Goal: Task Accomplishment & Management: Use online tool/utility

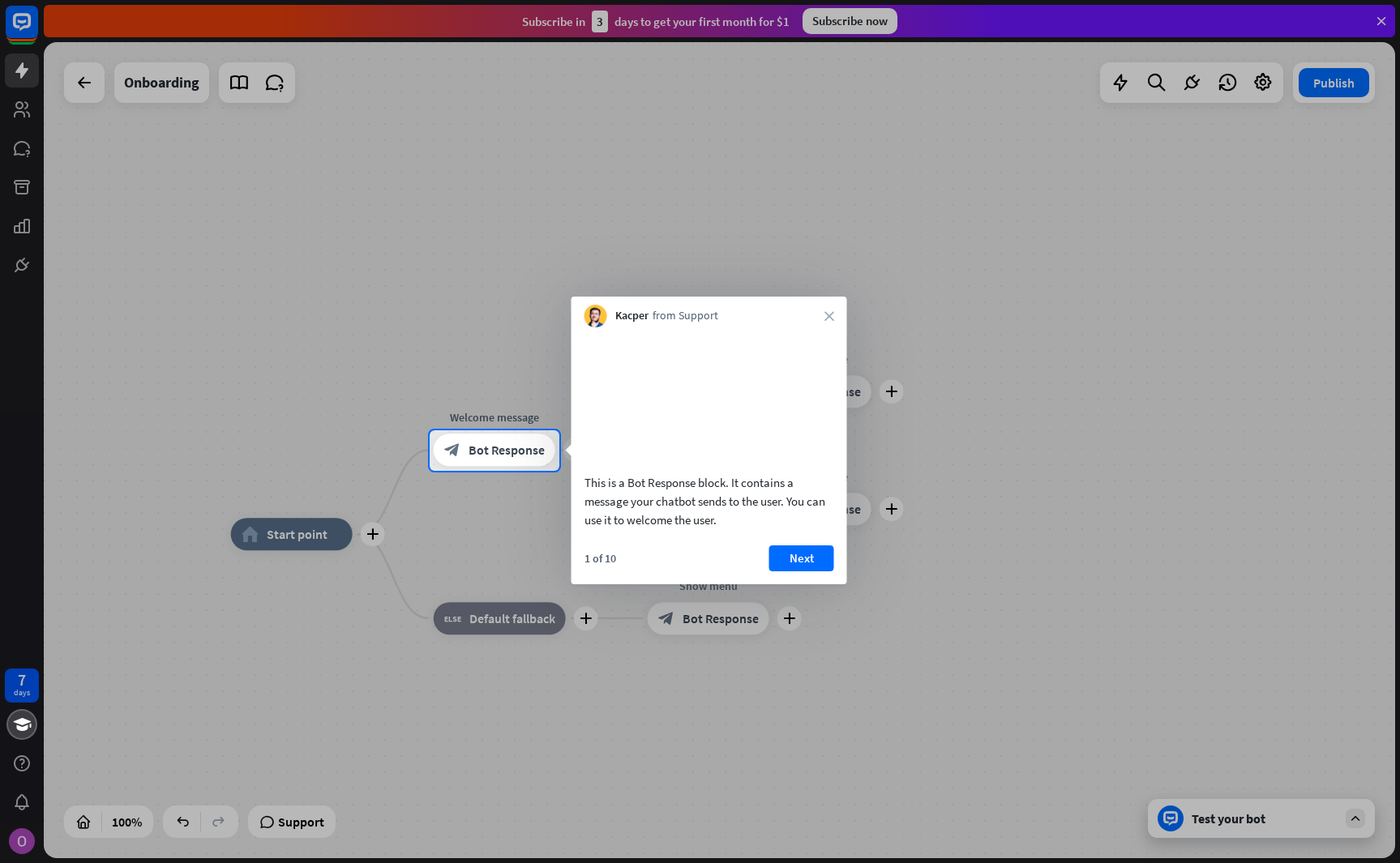
click at [809, 538] on div "This is a Bot Response block. It contains a message your chatbot sends to the u…" at bounding box center [709, 432] width 276 height 209
click at [806, 571] on button "Next" at bounding box center [801, 558] width 65 height 26
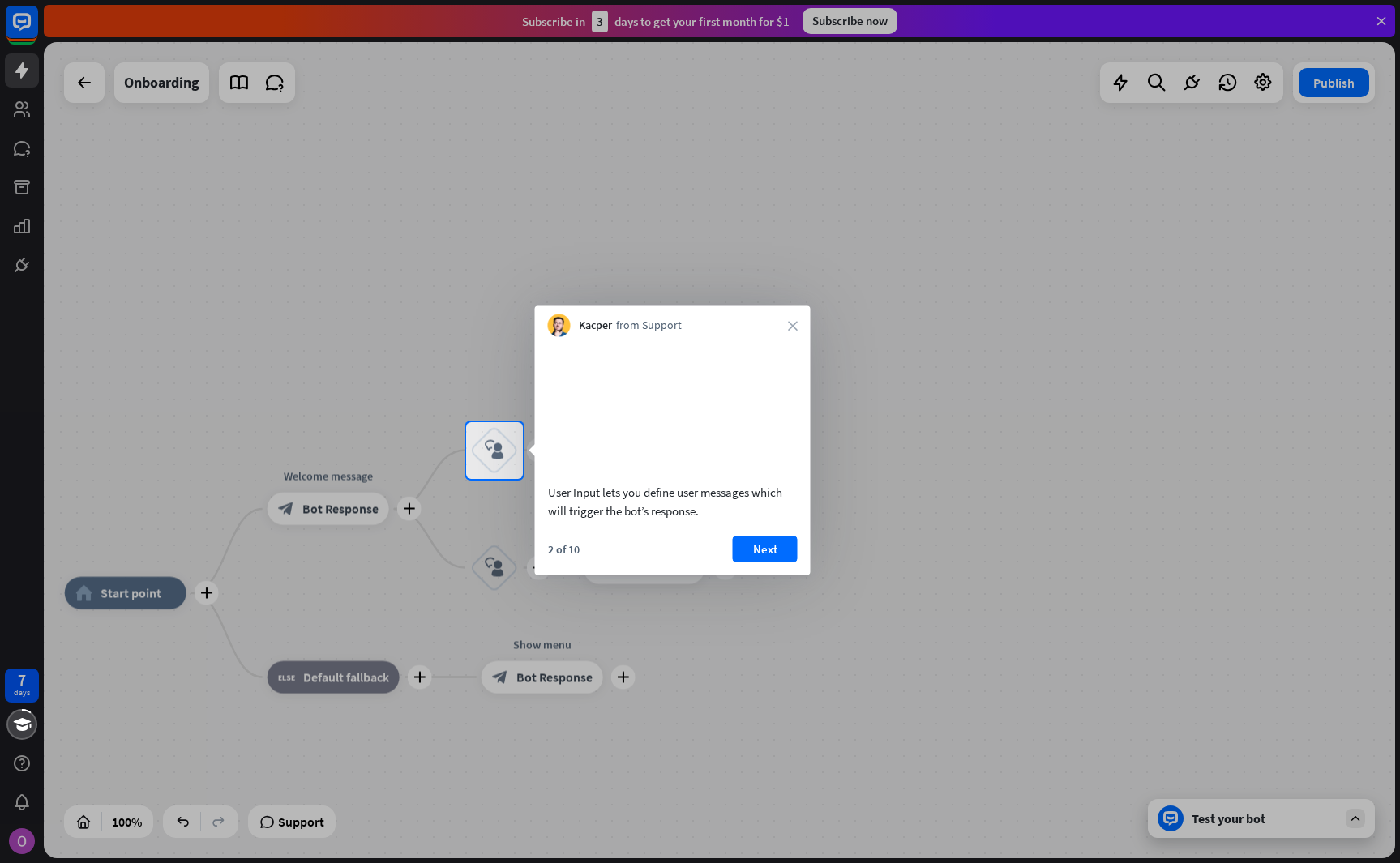
click at [806, 571] on div "2 of 10 Next" at bounding box center [672, 555] width 276 height 39
click at [787, 562] on button "Next" at bounding box center [765, 549] width 65 height 26
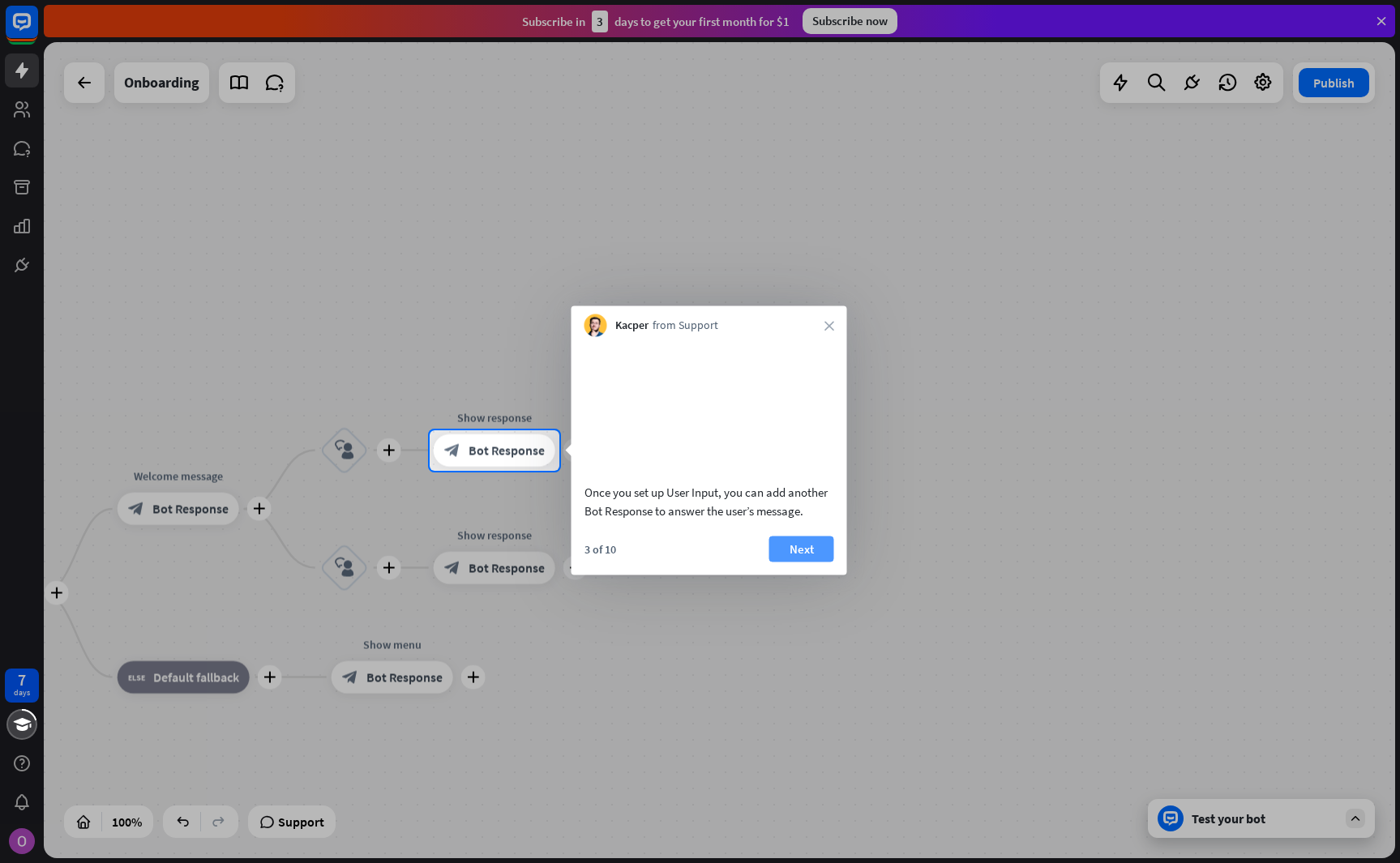
click at [788, 562] on button "Next" at bounding box center [801, 549] width 65 height 26
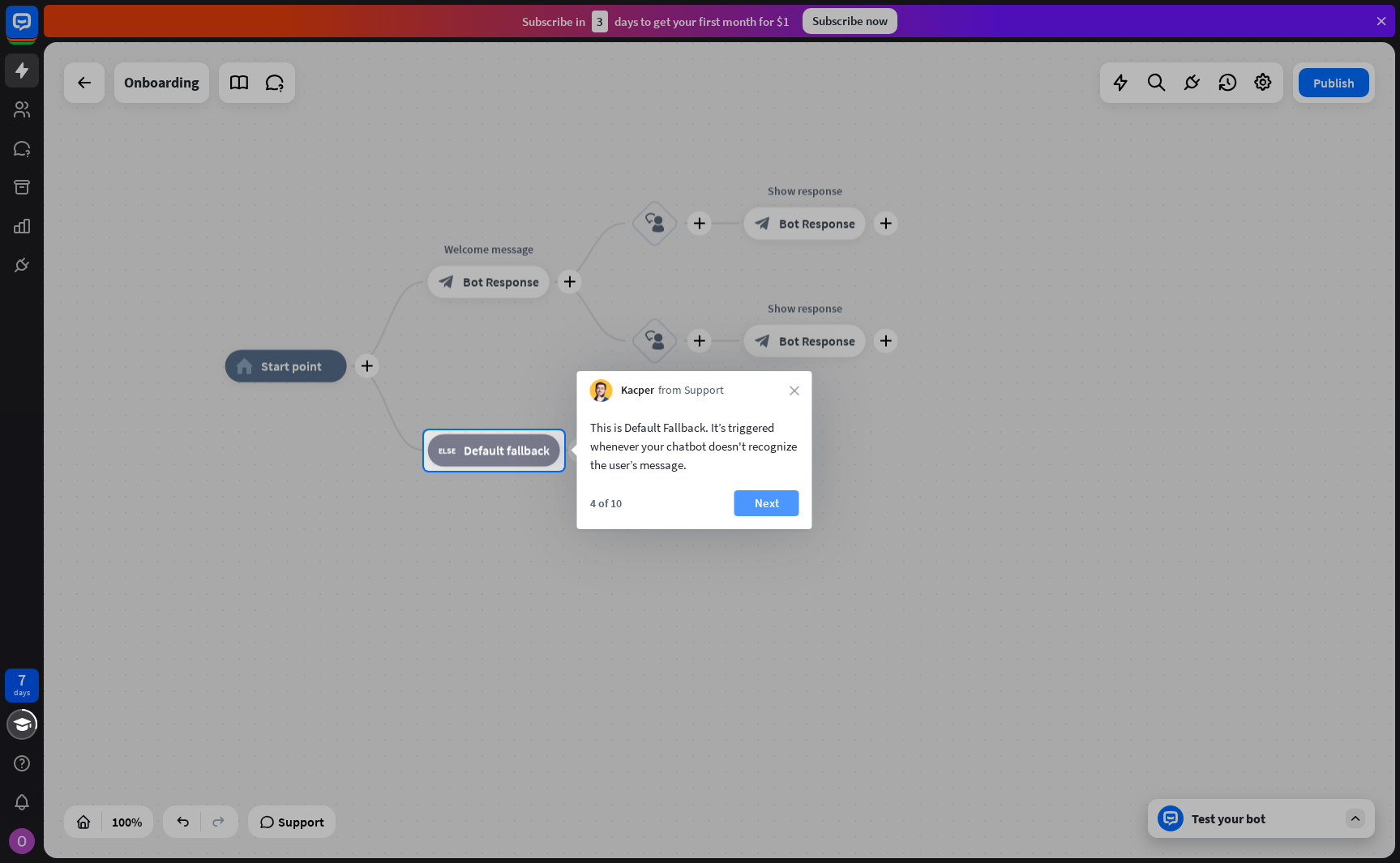
click at [790, 513] on button "Next" at bounding box center [766, 503] width 65 height 26
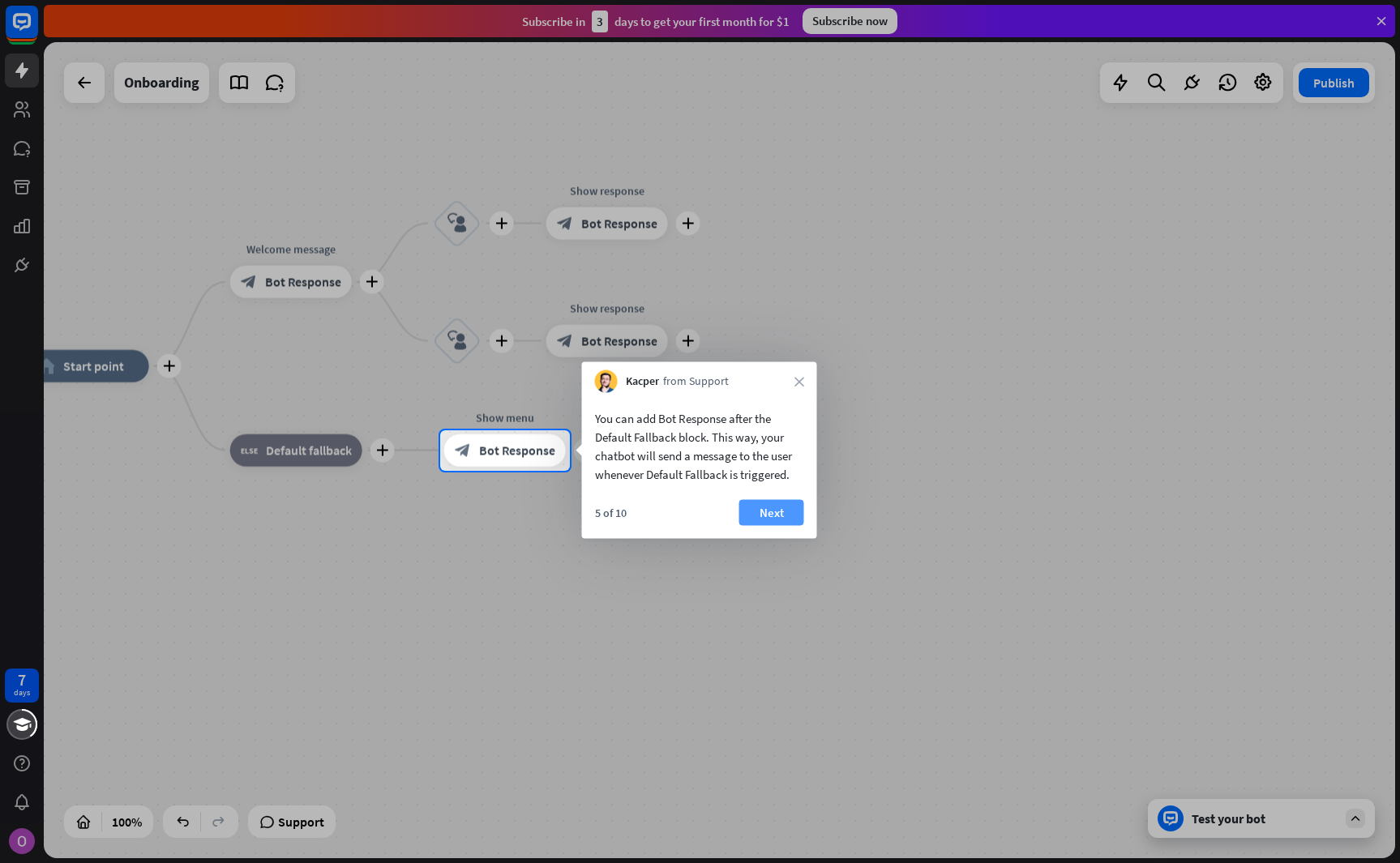
click at [789, 512] on button "Next" at bounding box center [771, 513] width 65 height 26
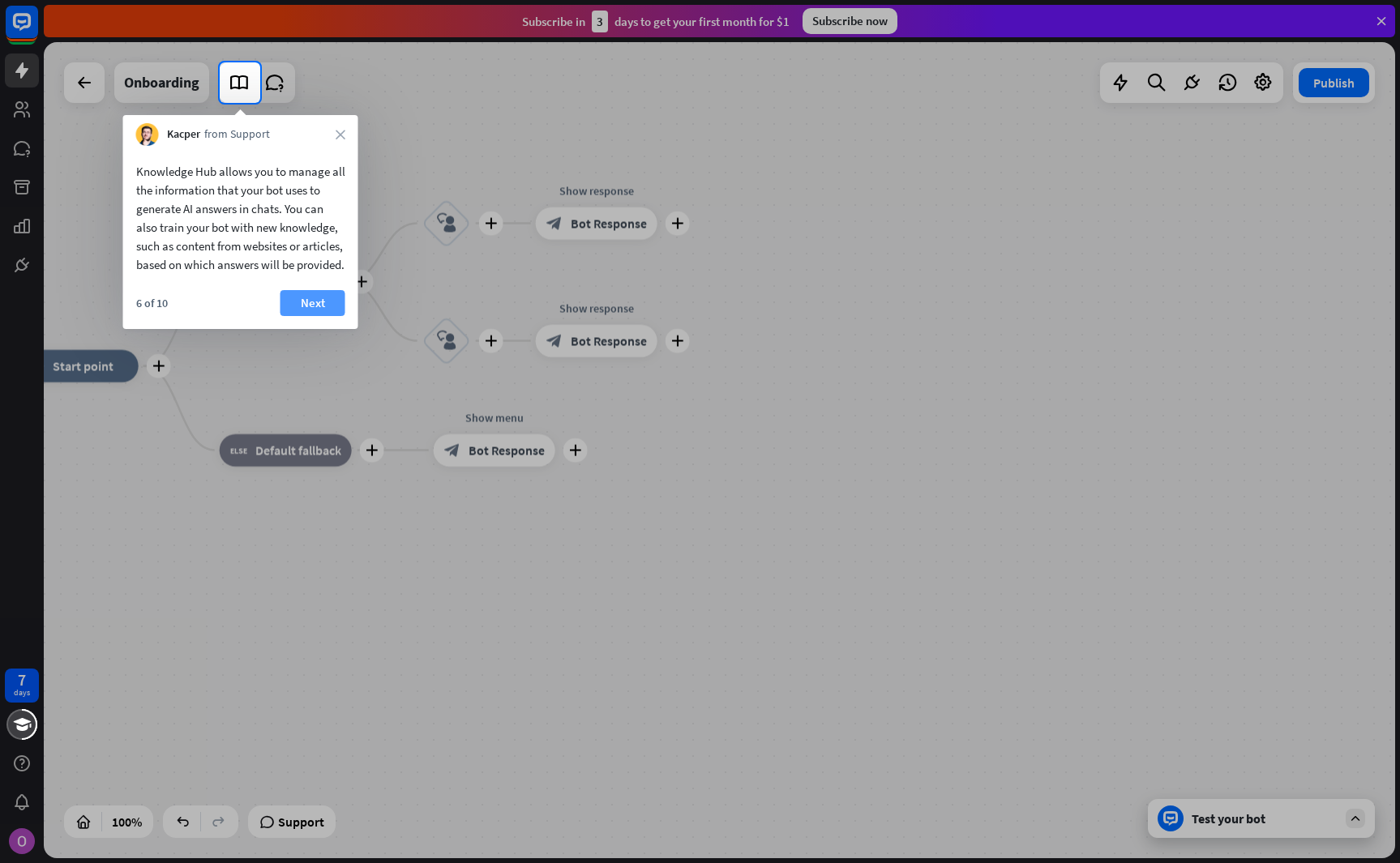
click at [333, 316] on button "Next" at bounding box center [312, 303] width 65 height 26
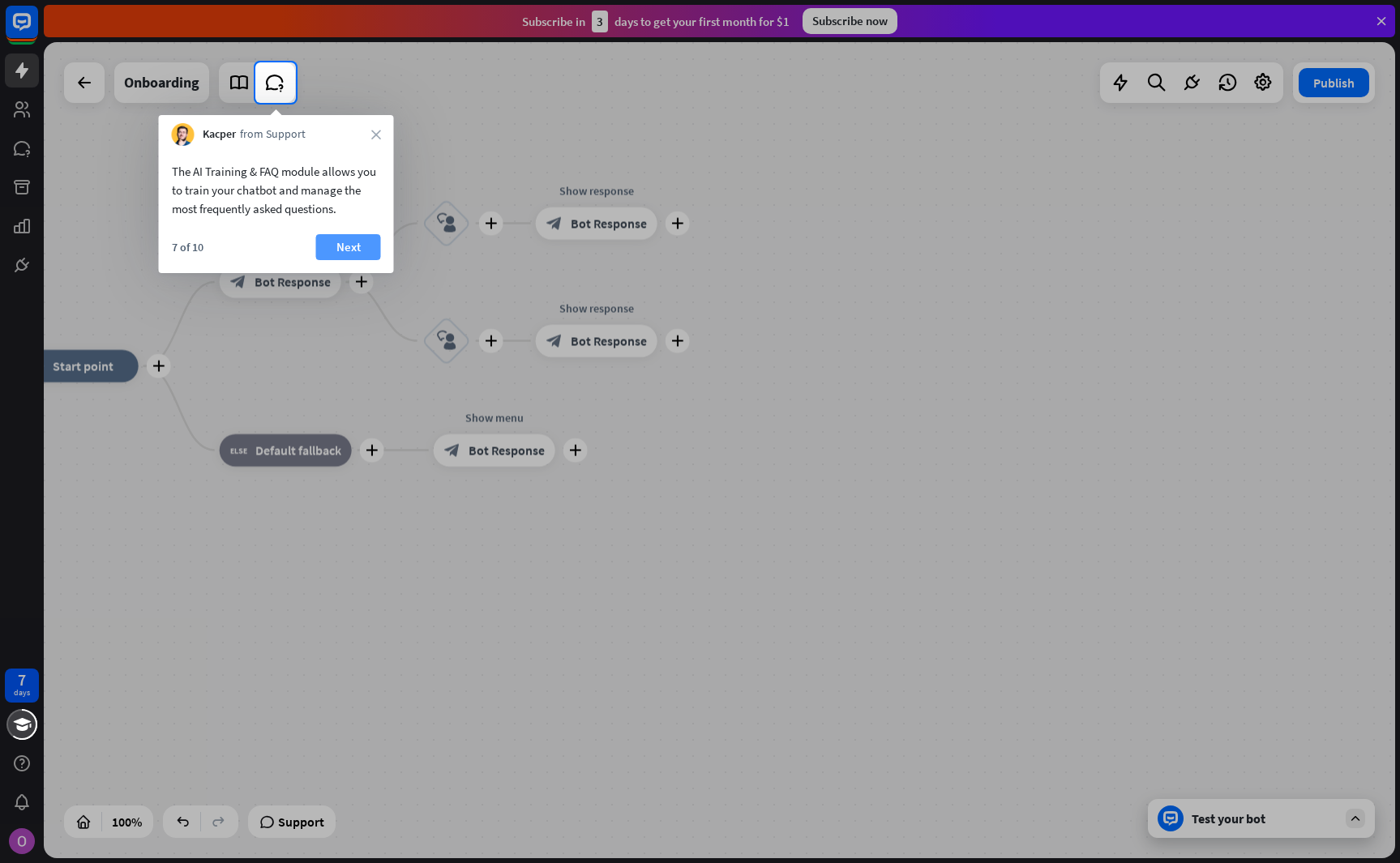
click at [354, 247] on button "Next" at bounding box center [348, 247] width 65 height 26
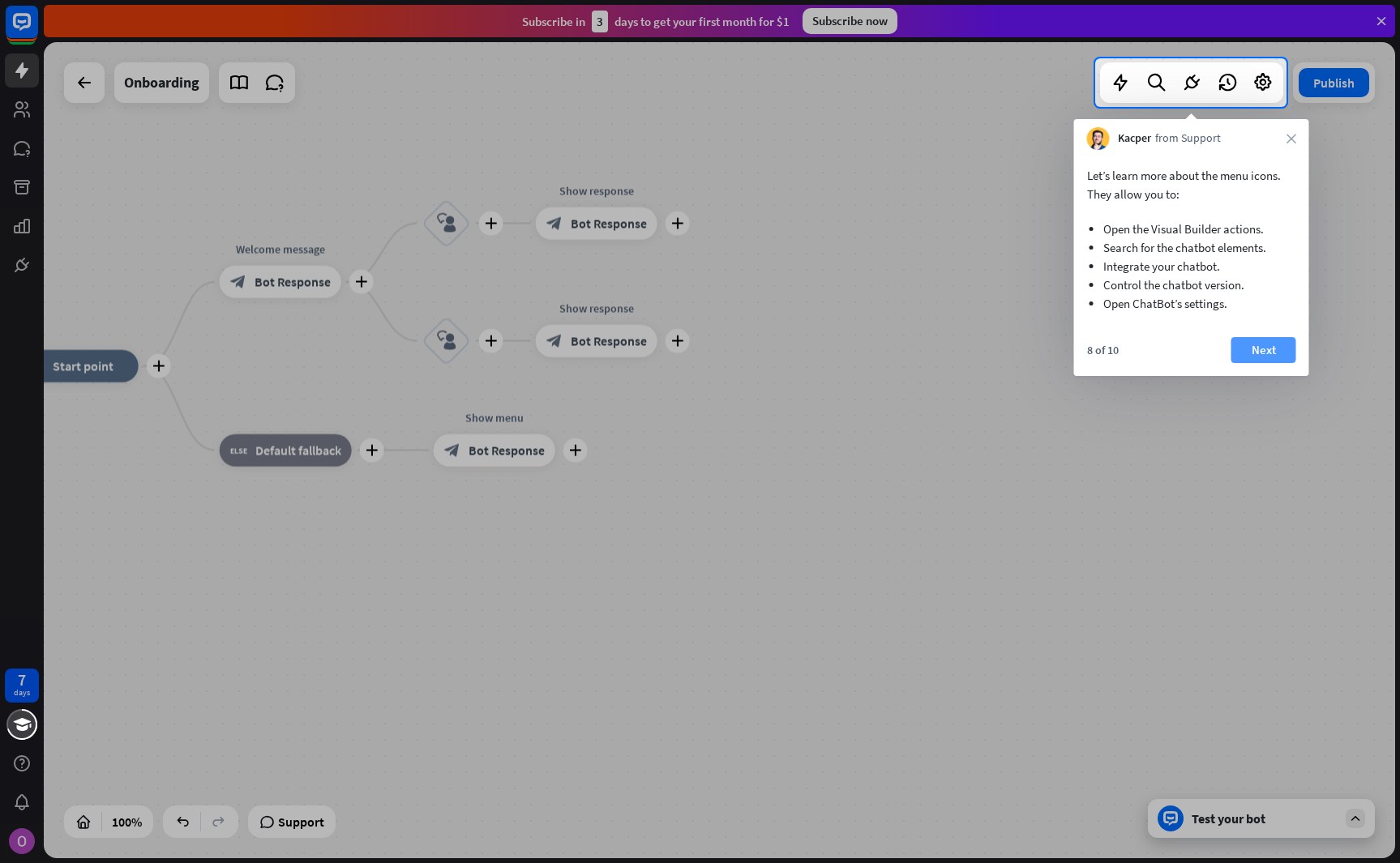
click at [1261, 338] on button "Next" at bounding box center [1263, 351] width 65 height 26
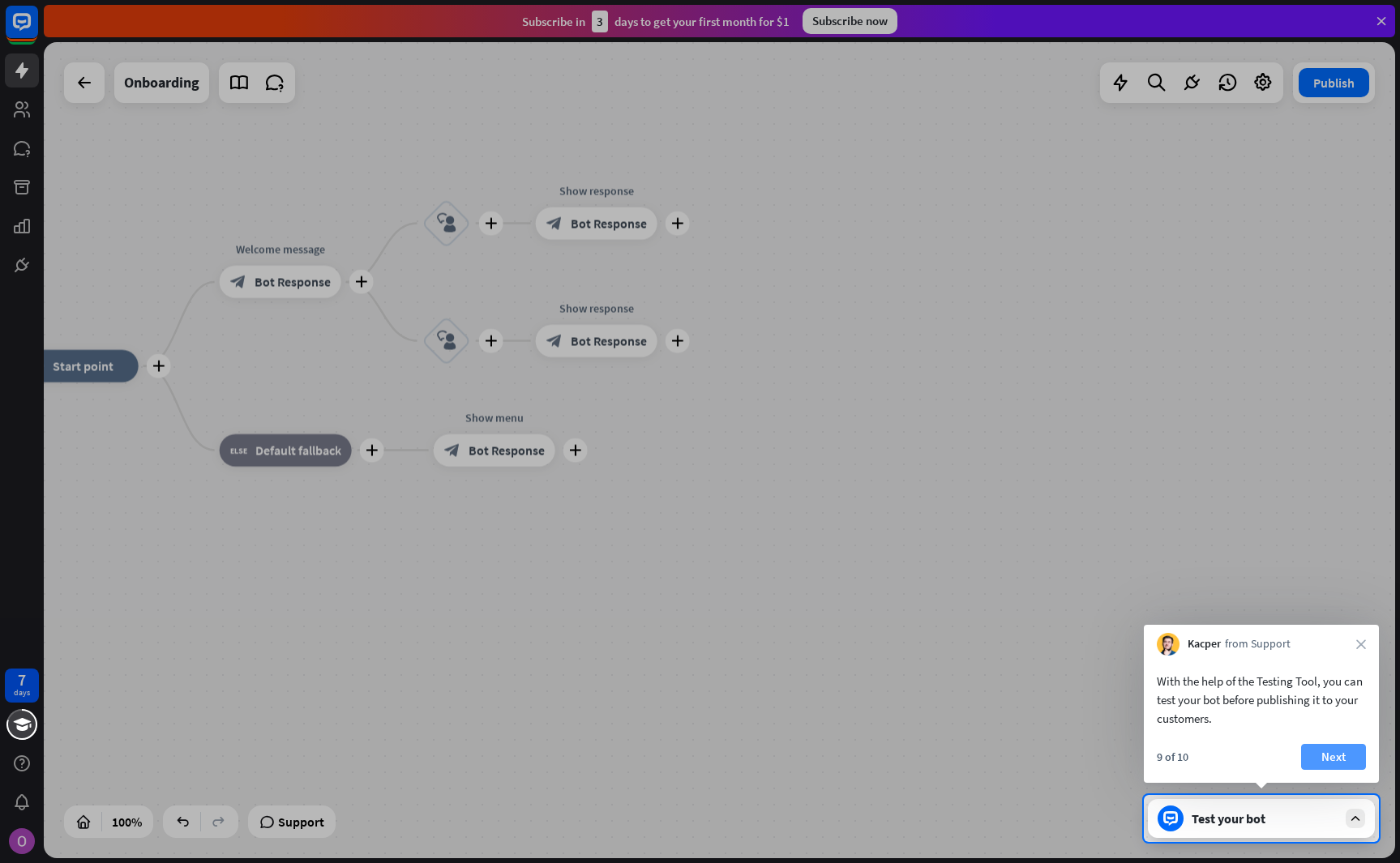
click at [1329, 755] on button "Next" at bounding box center [1333, 757] width 65 height 26
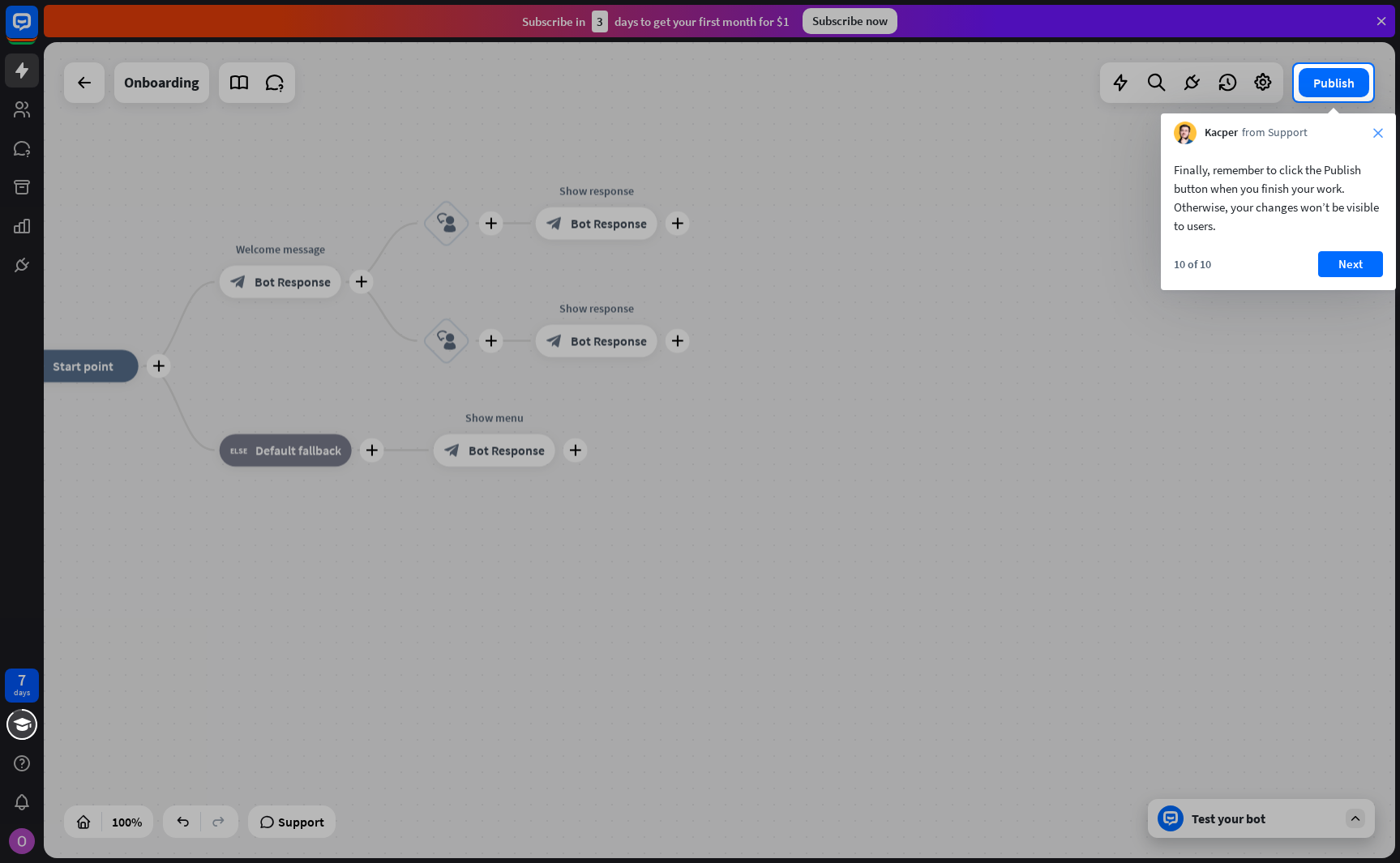
click at [1378, 128] on icon "close" at bounding box center [1378, 133] width 9 height 9
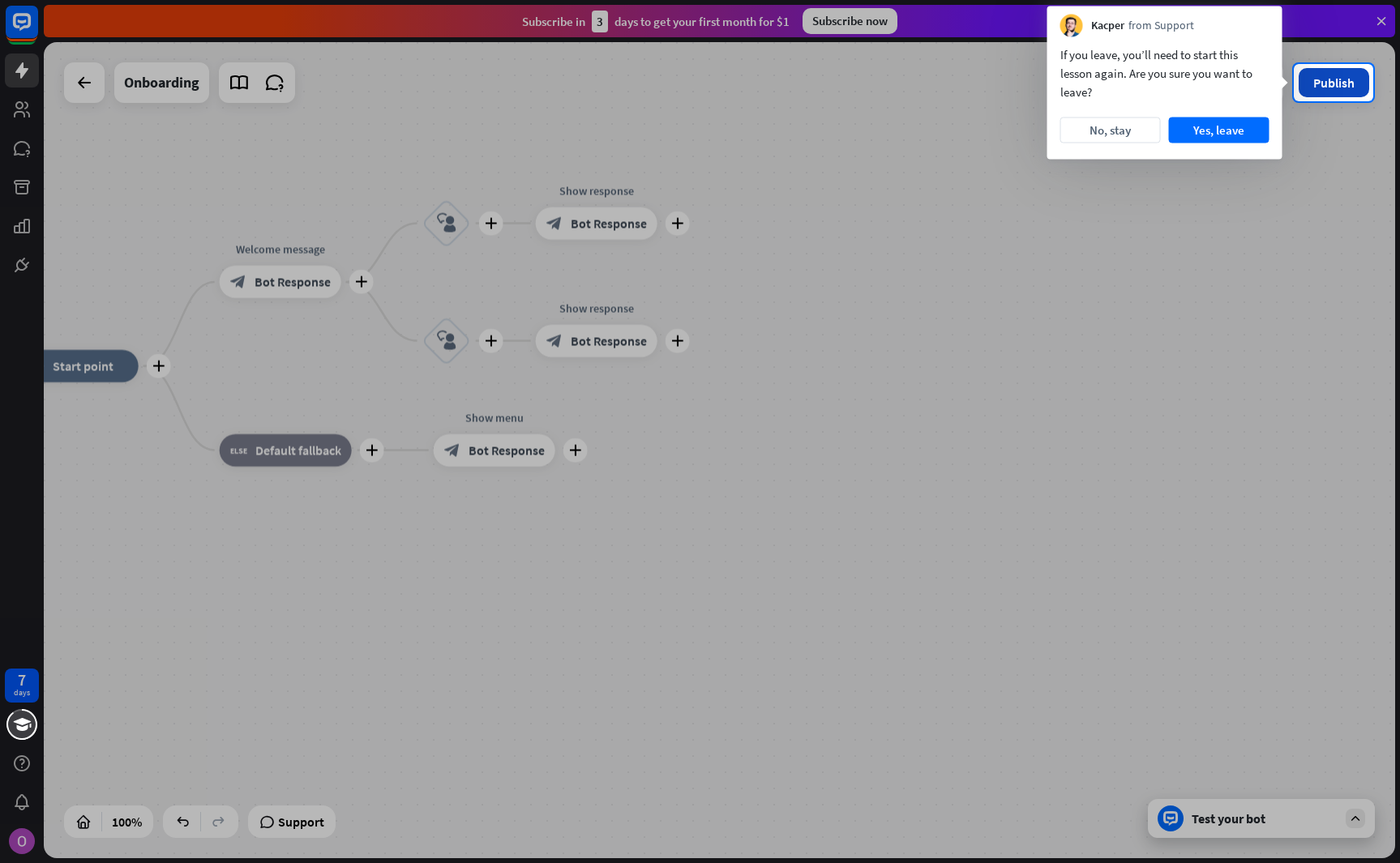
click at [1345, 89] on button "Publish" at bounding box center [1333, 82] width 70 height 29
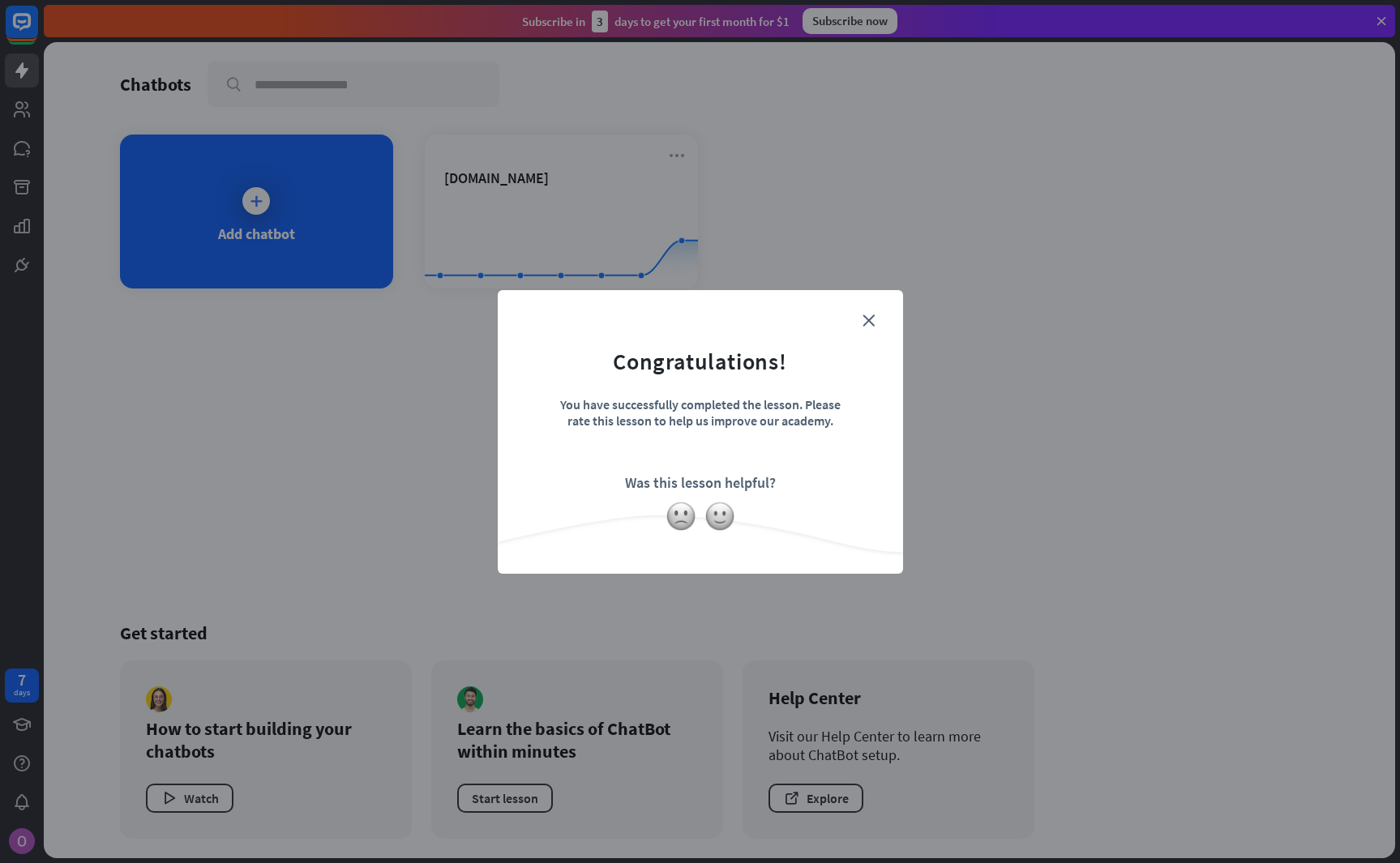
click at [860, 319] on form "Congratulations! You have successfully completed the lesson. Please rate this l…" at bounding box center [700, 407] width 365 height 194
click at [872, 316] on icon "close" at bounding box center [868, 320] width 12 height 12
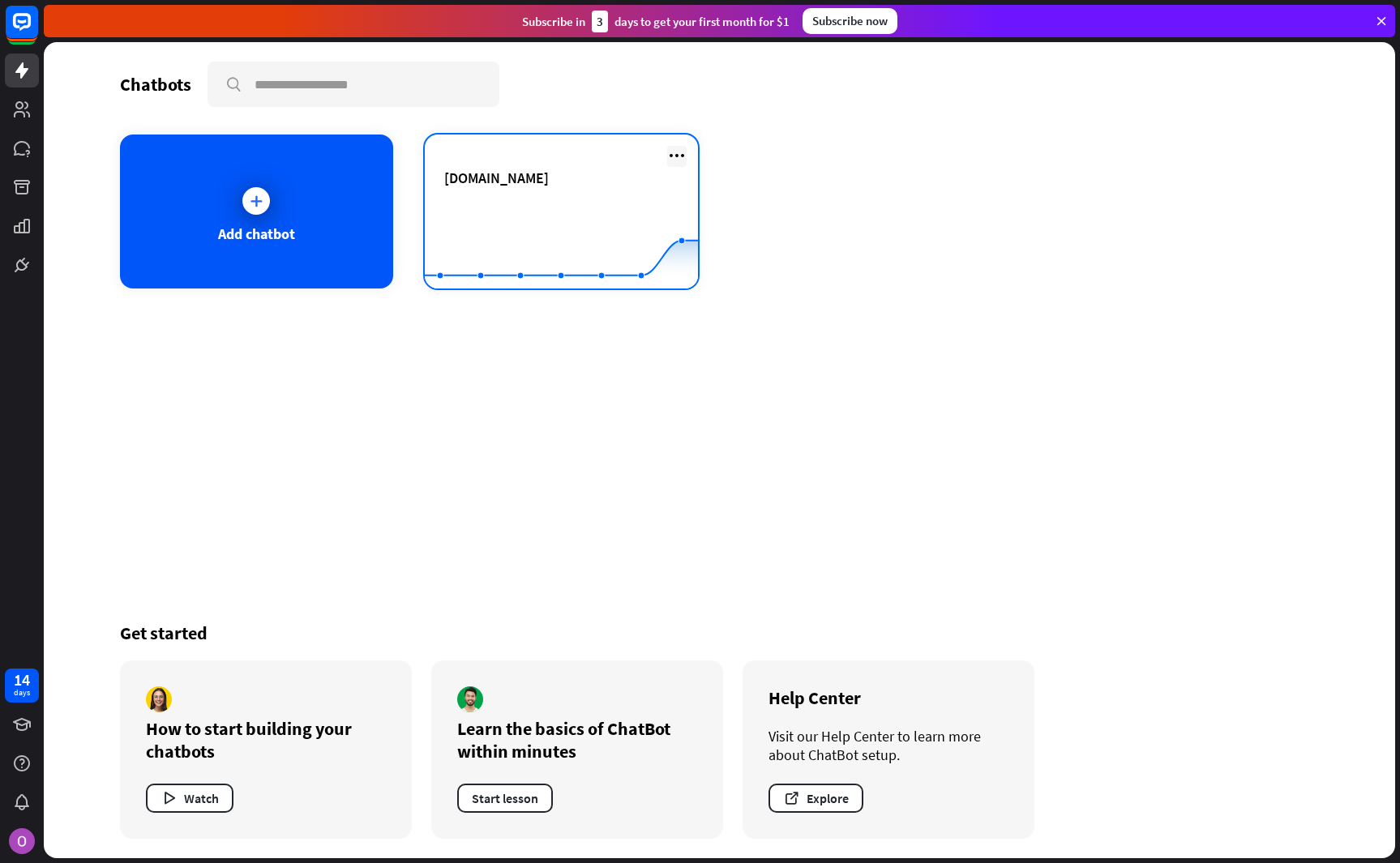
click at [678, 150] on icon at bounding box center [676, 155] width 20 height 20
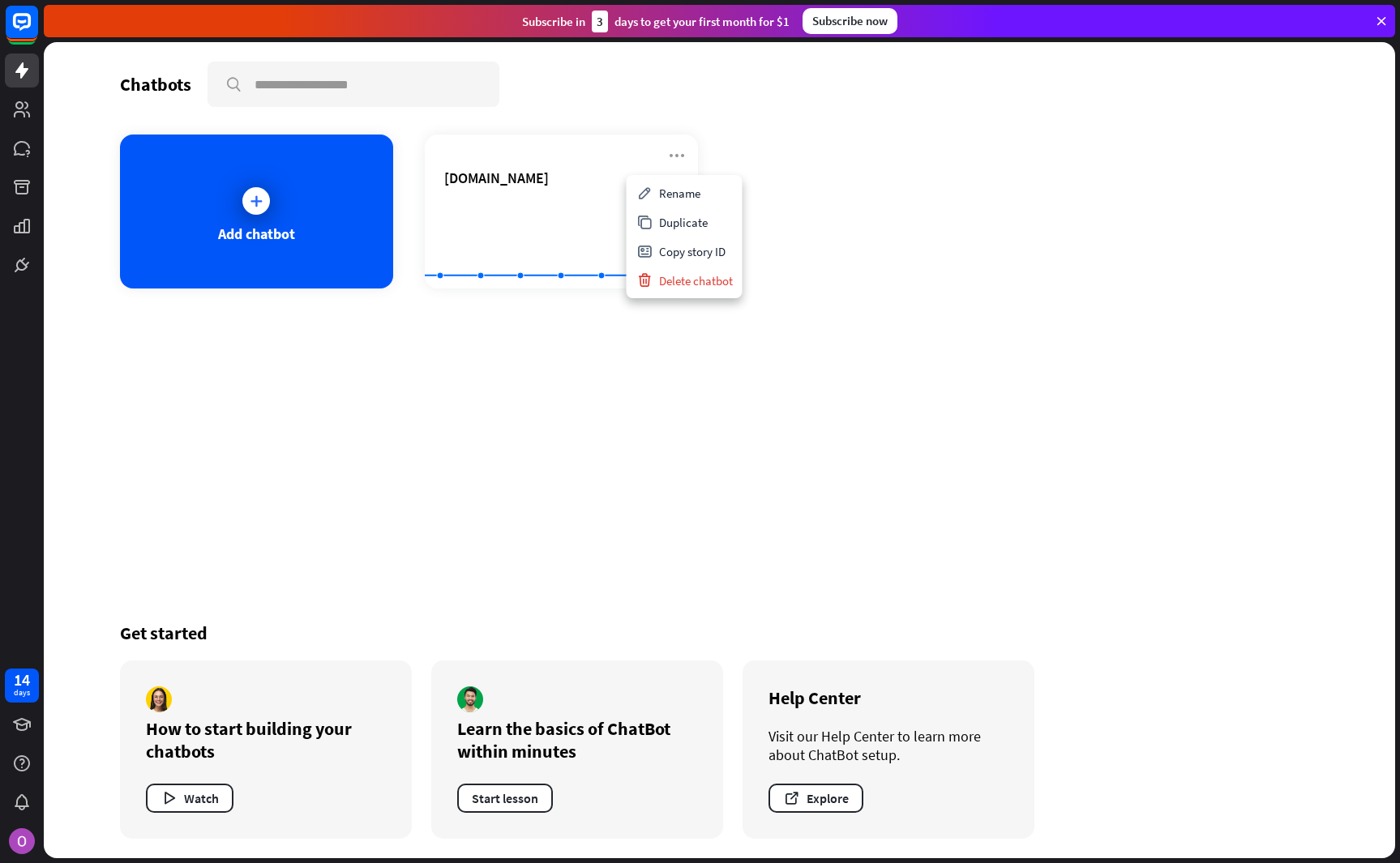
click at [836, 331] on div "Chatbots search Add chatbot [DOMAIN_NAME] Created with Highcharts 10.1.0 0 1 2 …" at bounding box center [719, 450] width 1297 height 816
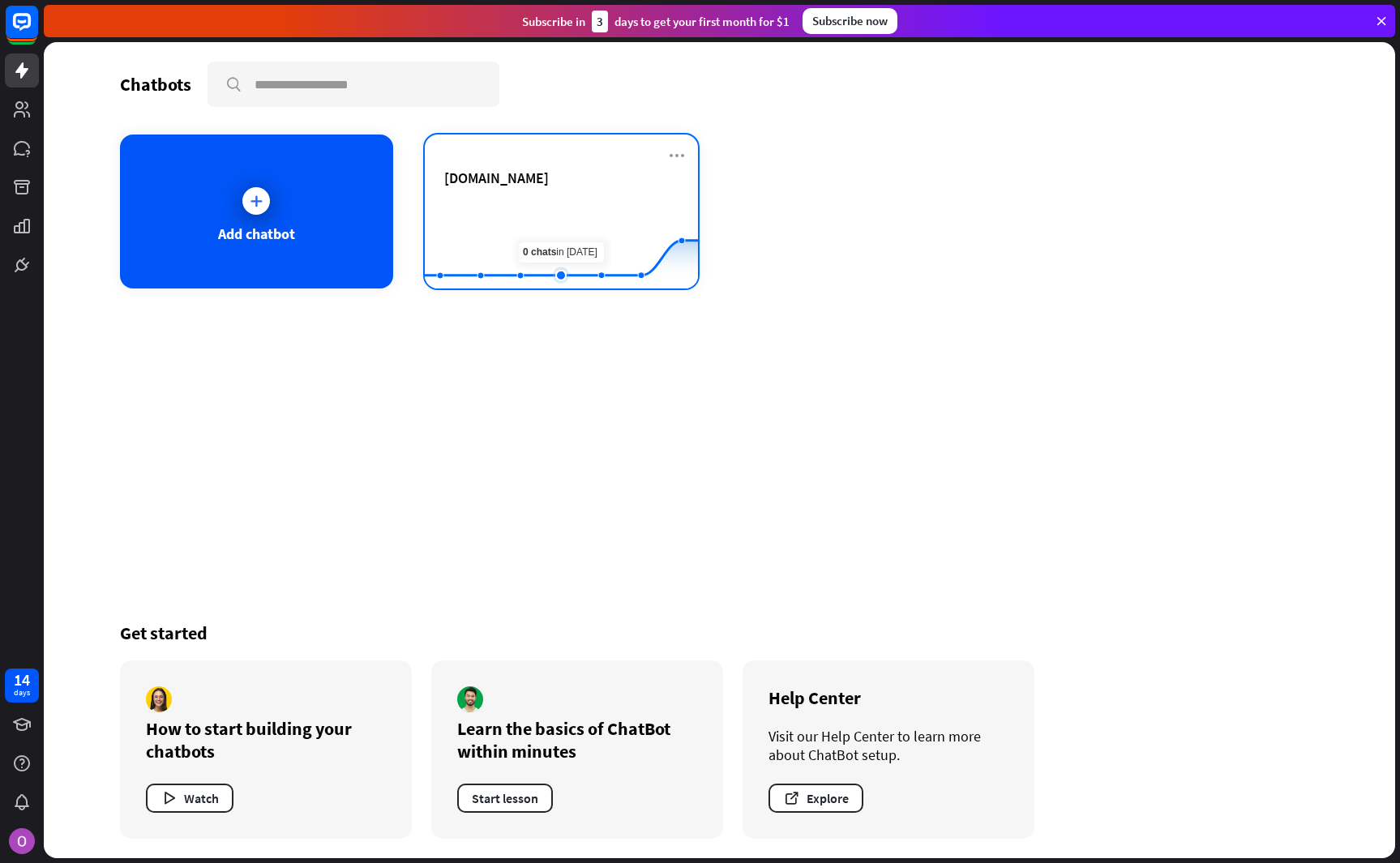
click at [541, 228] on rect at bounding box center [561, 248] width 273 height 101
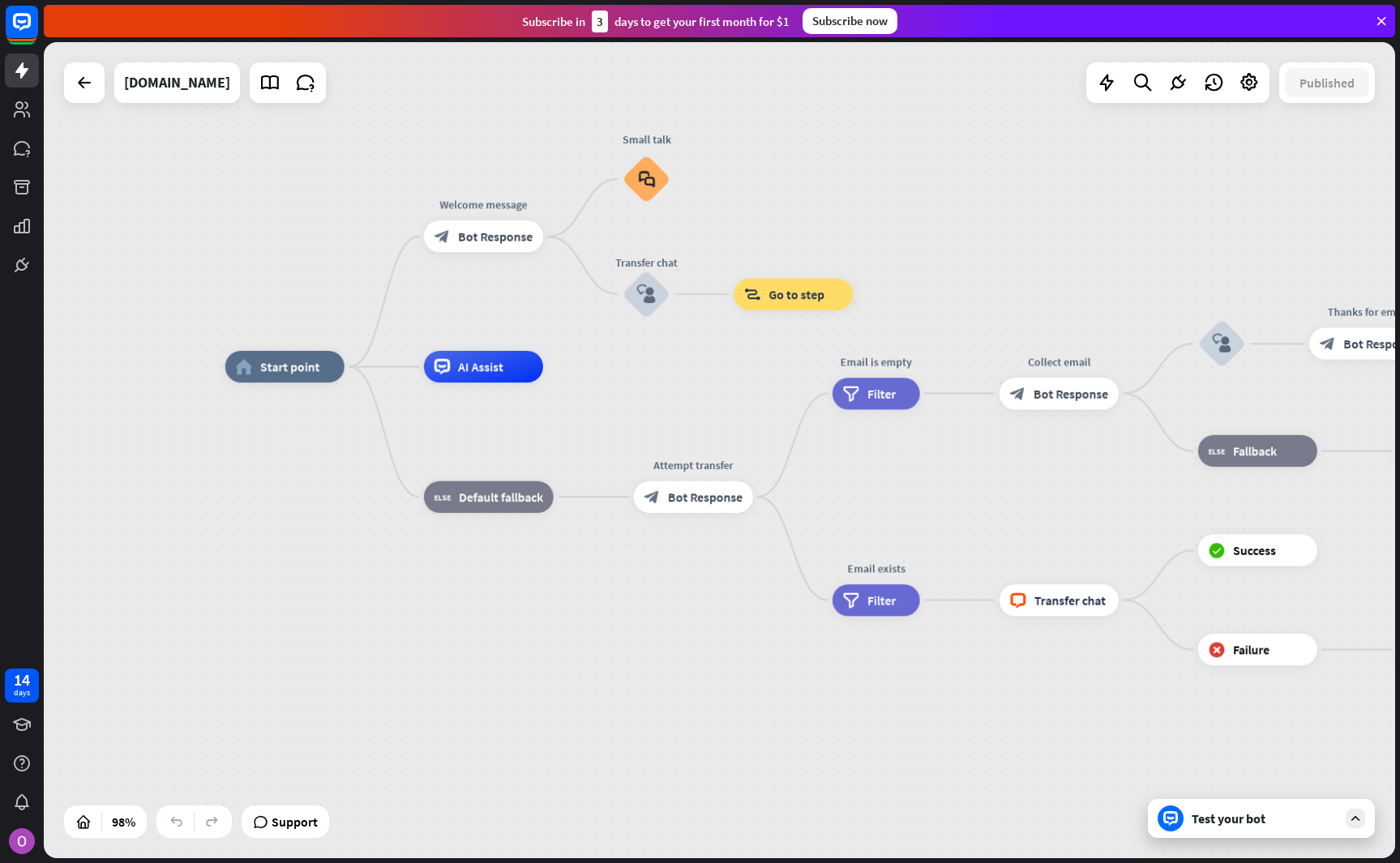
drag, startPoint x: 764, startPoint y: 457, endPoint x: 697, endPoint y: 409, distance: 82.4
click at [697, 409] on div "home_2 Start point Welcome message block_bot_response Bot Response Small talk b…" at bounding box center [888, 766] width 1324 height 799
click at [196, 76] on div "[DOMAIN_NAME]" at bounding box center [178, 82] width 107 height 40
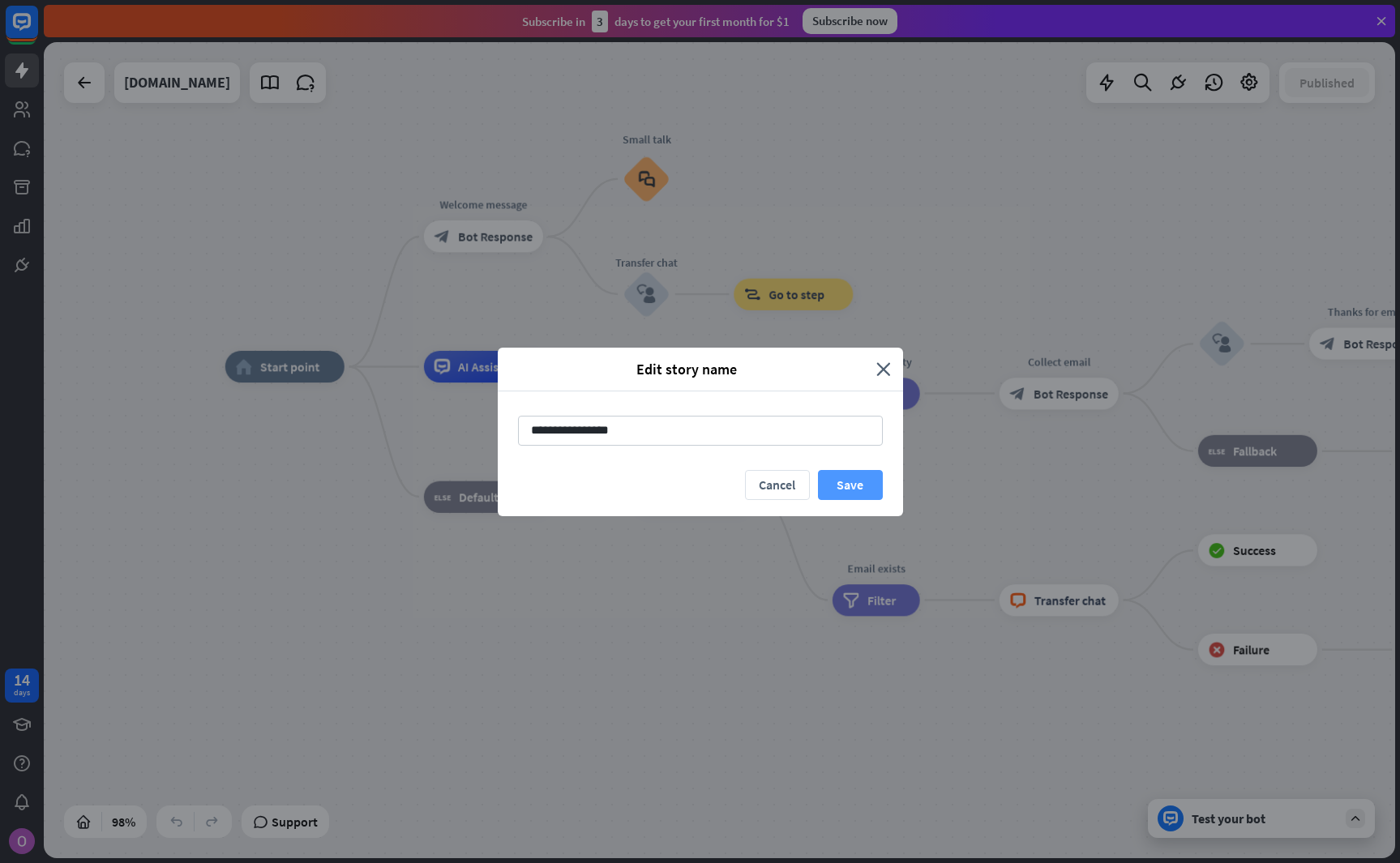
type input "**********"
click at [854, 474] on button "Save" at bounding box center [850, 485] width 65 height 30
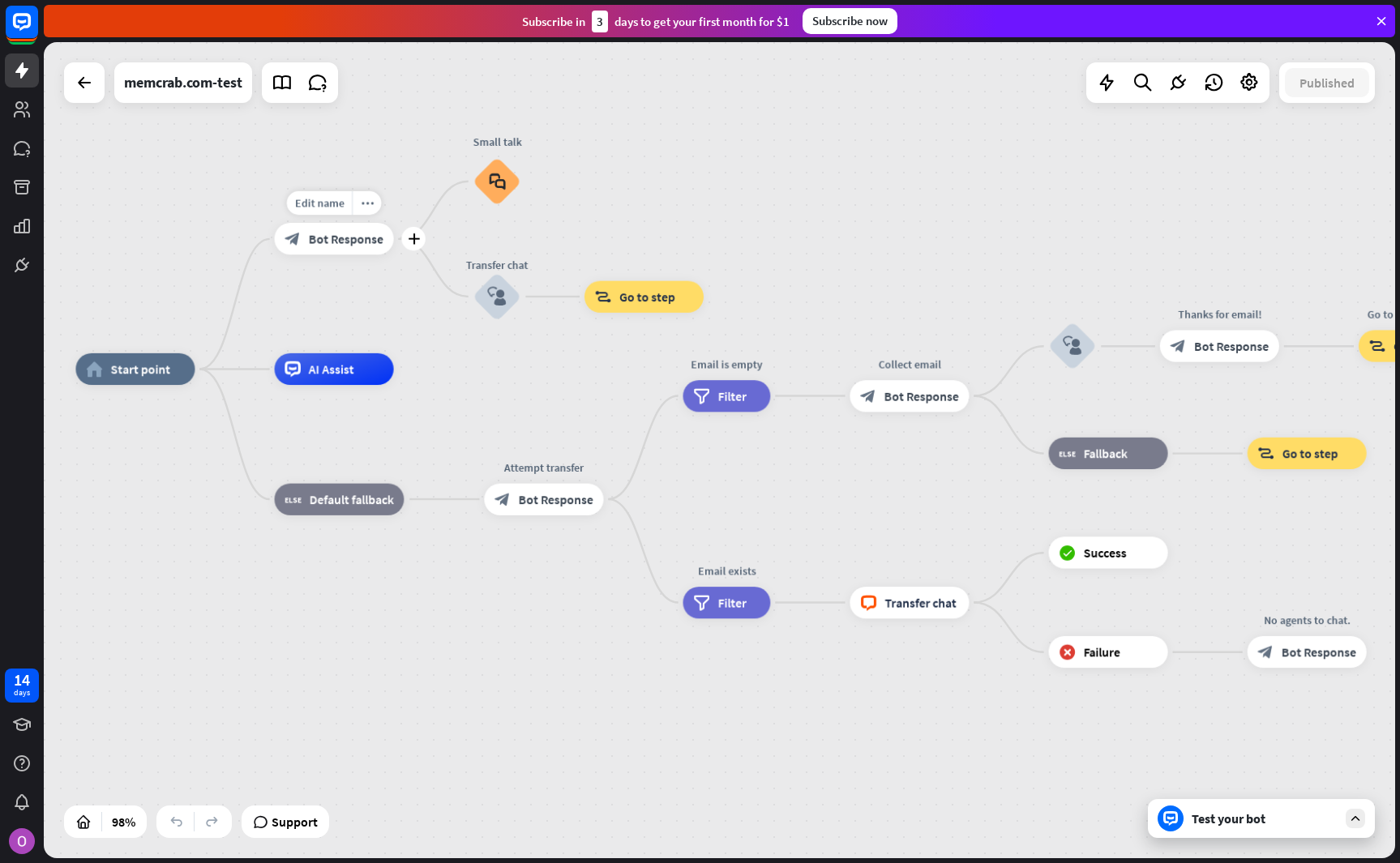
click at [340, 250] on div "block_bot_response Bot Response" at bounding box center [334, 238] width 119 height 32
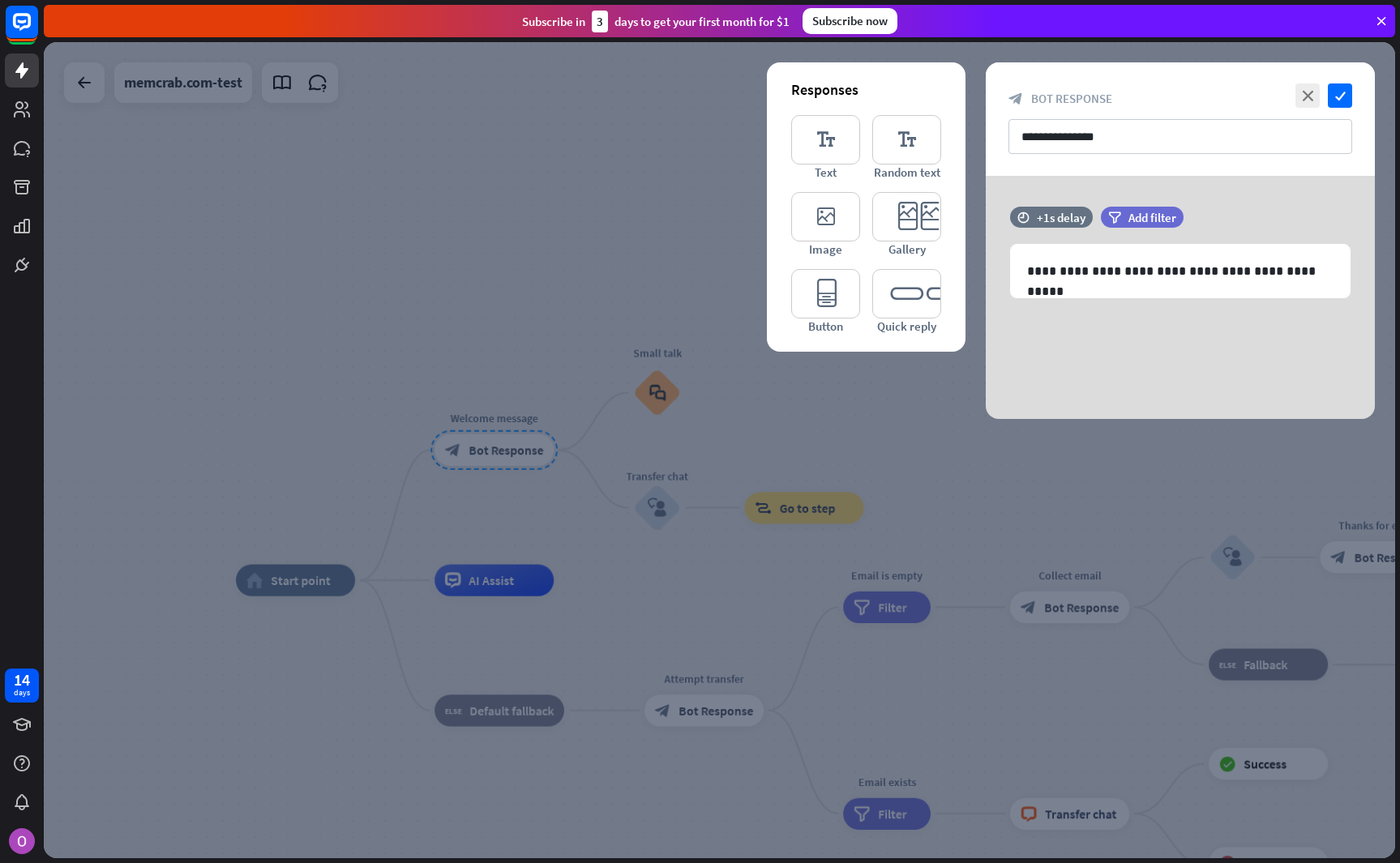
click at [513, 248] on div at bounding box center [719, 450] width 1351 height 816
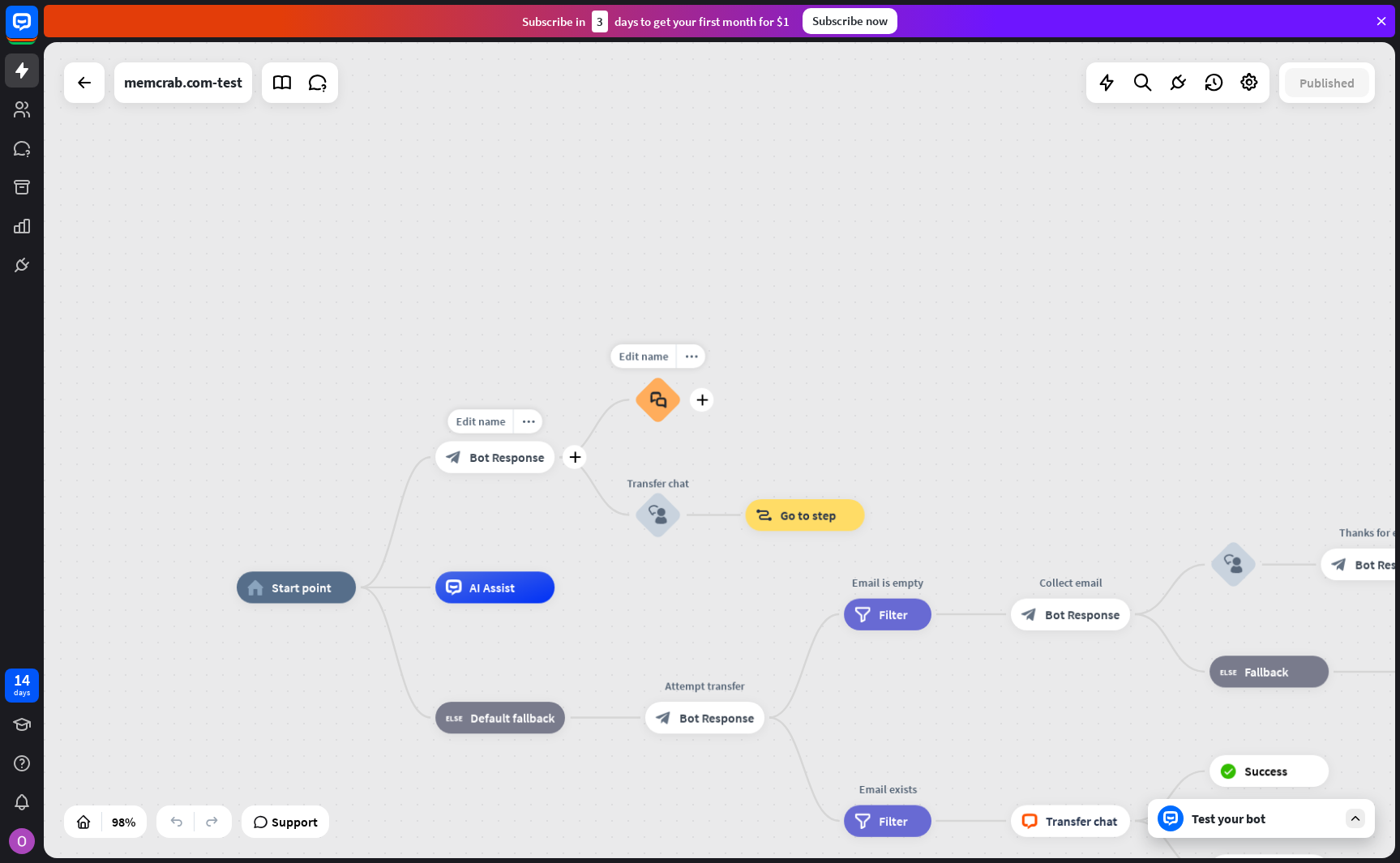
click at [665, 400] on icon "block_faq" at bounding box center [657, 399] width 17 height 18
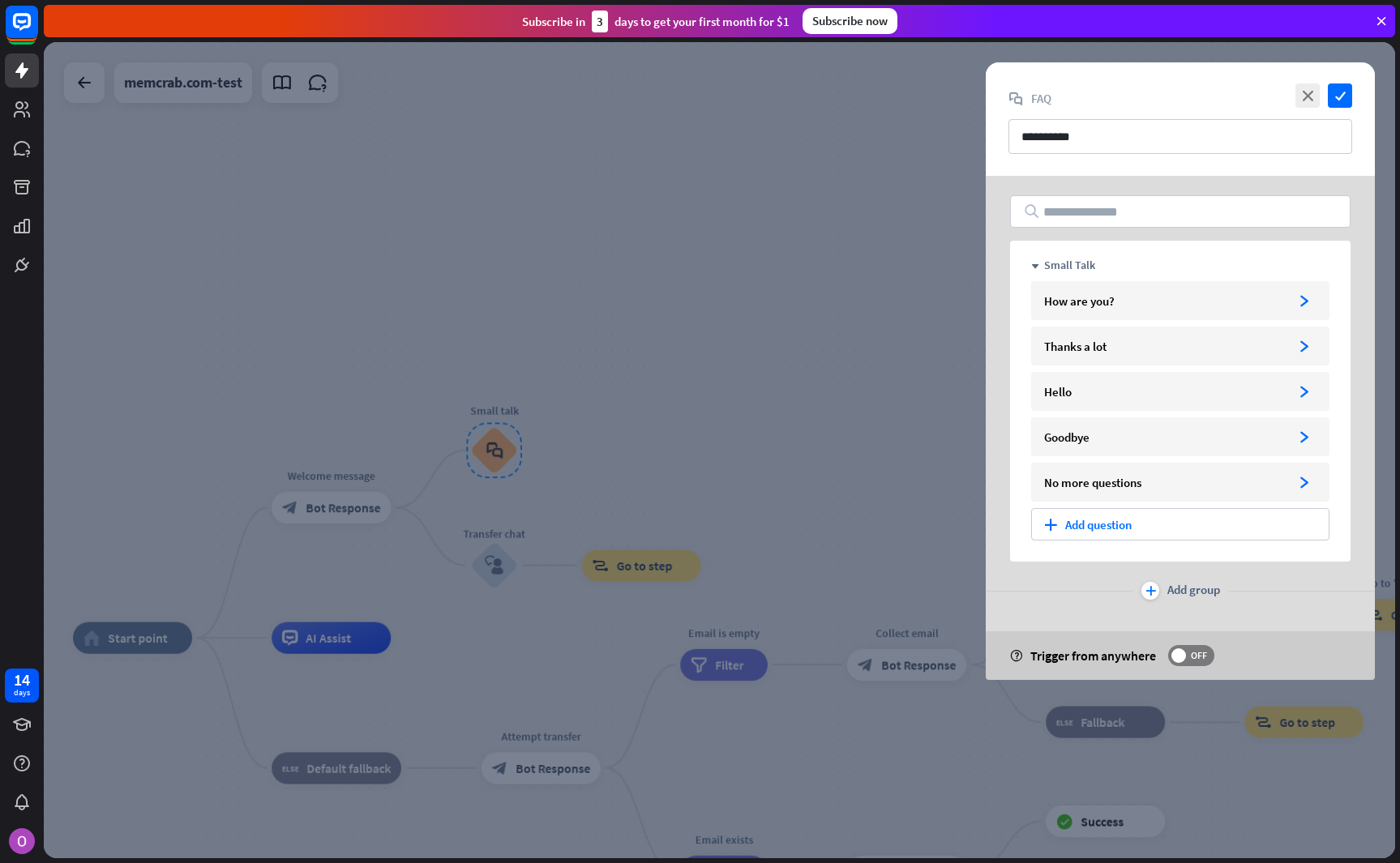
click at [680, 373] on div at bounding box center [719, 450] width 1351 height 816
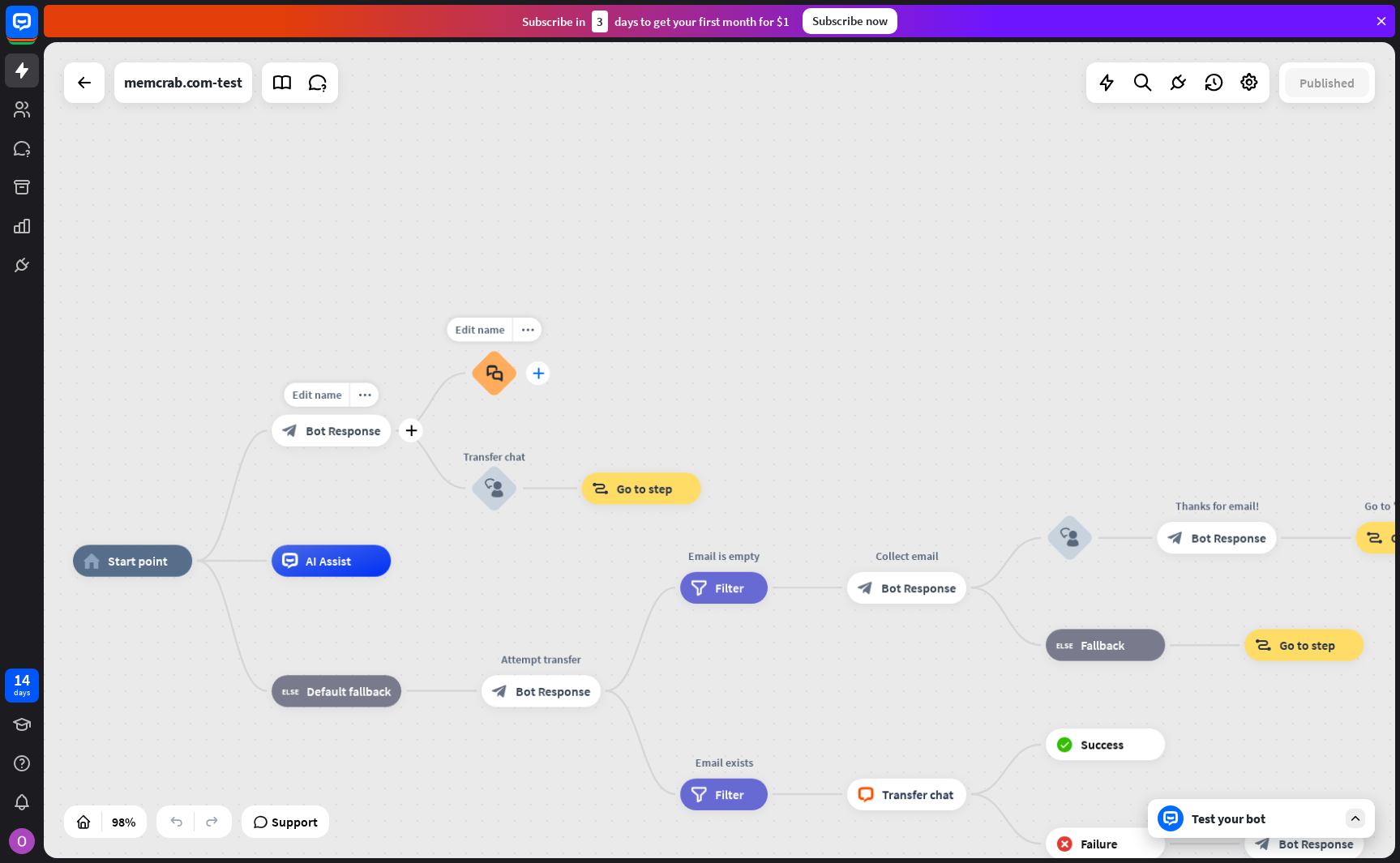
click at [545, 381] on div "plus" at bounding box center [537, 373] width 23 height 23
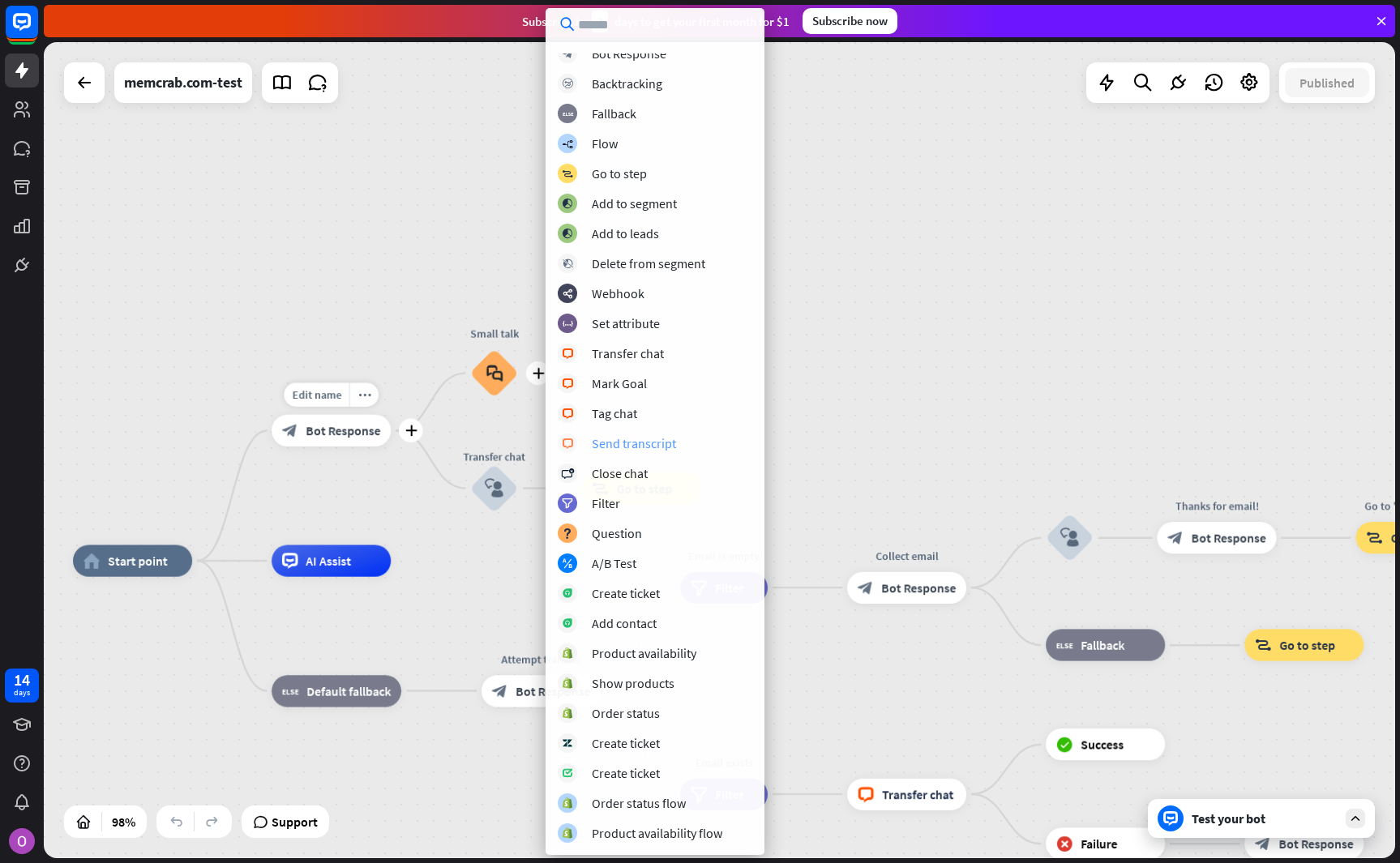
scroll to position [9, 0]
click at [1120, 251] on div "home_2 Start point Edit name more_horiz plus block_bot_response Bot Response pl…" at bounding box center [719, 450] width 1351 height 816
